Goal: Task Accomplishment & Management: Use online tool/utility

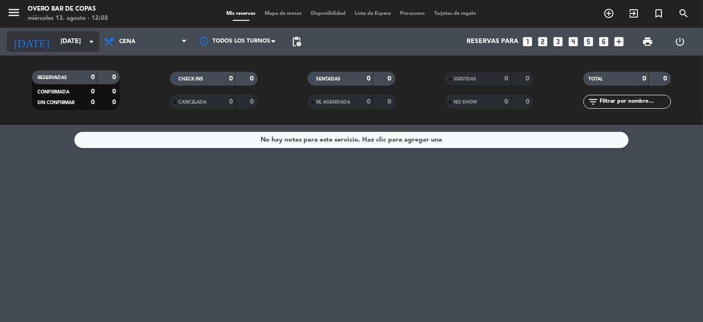
click at [72, 43] on input "[DATE]" at bounding box center [100, 41] width 88 height 17
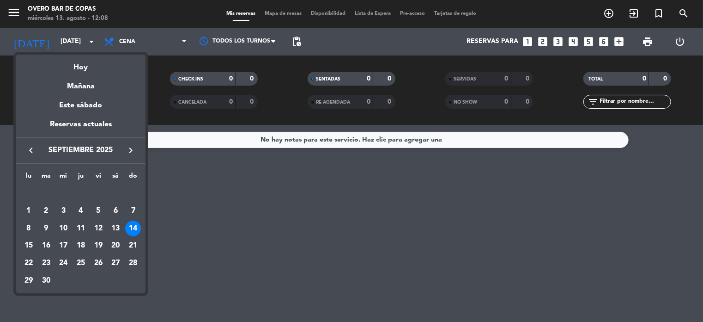
click at [30, 155] on icon "keyboard_arrow_left" at bounding box center [30, 150] width 11 height 11
click at [96, 228] on div "15" at bounding box center [99, 228] width 16 height 16
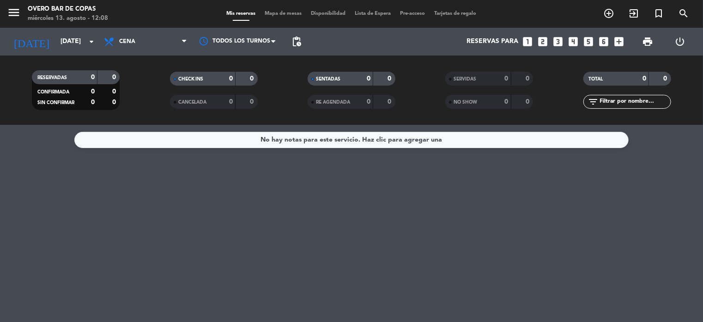
type input "vie. 15 ago."
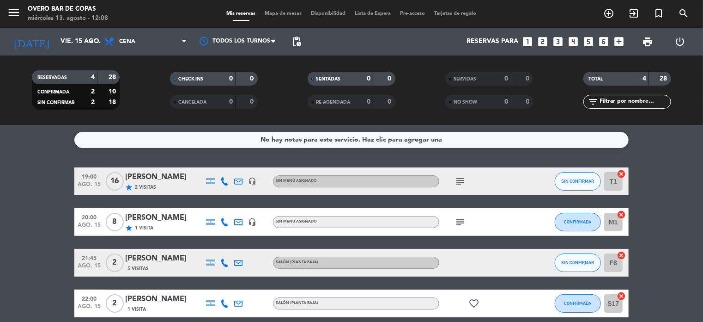
click at [275, 12] on span "Mapa de mesas" at bounding box center [284, 13] width 46 height 5
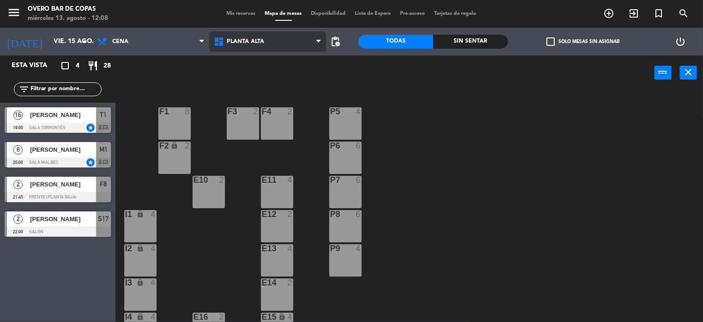
click at [253, 39] on span "Planta Alta" at bounding box center [245, 41] width 37 height 6
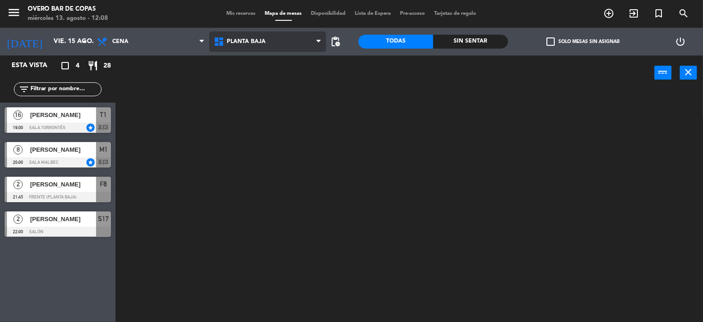
click at [256, 81] on ng-component "menu Overo Bar de Copas [DATE] 13. agosto - 12:08 Mis reservas Mapa de mesas Di…" at bounding box center [351, 161] width 703 height 322
